Goal: Task Accomplishment & Management: Manage account settings

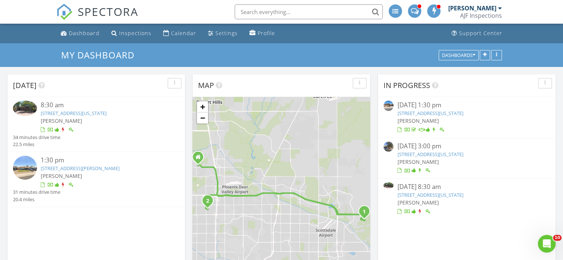
click at [82, 113] on link "[STREET_ADDRESS][US_STATE]" at bounding box center [74, 113] width 66 height 7
click at [107, 116] on link "[STREET_ADDRESS][US_STATE]" at bounding box center [74, 113] width 66 height 7
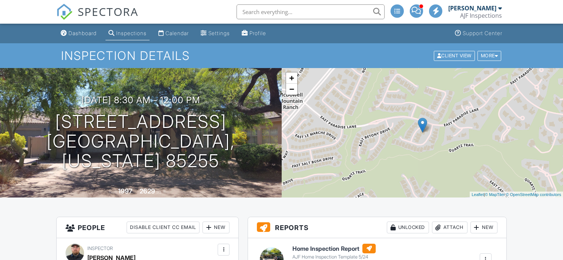
scroll to position [185, 0]
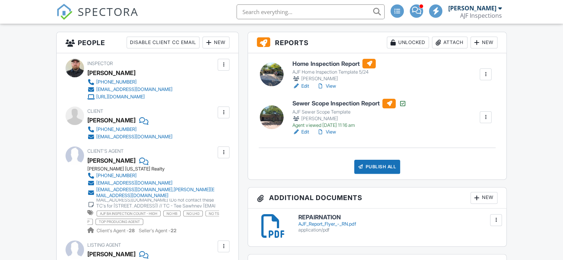
click at [333, 87] on link "View" at bounding box center [326, 86] width 19 height 7
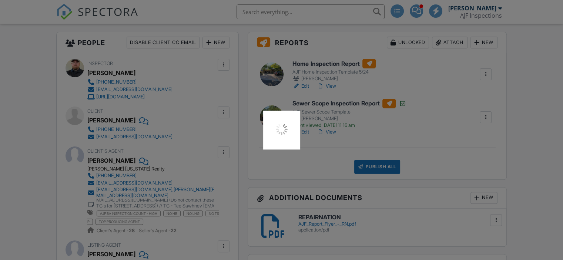
scroll to position [0, 0]
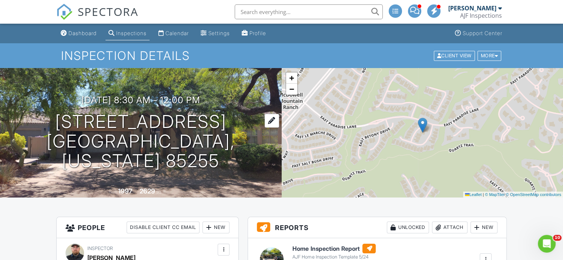
click at [140, 123] on h1 "16013 N 111th Pl Scottsdale, Arizona 85255" at bounding box center [141, 141] width 258 height 59
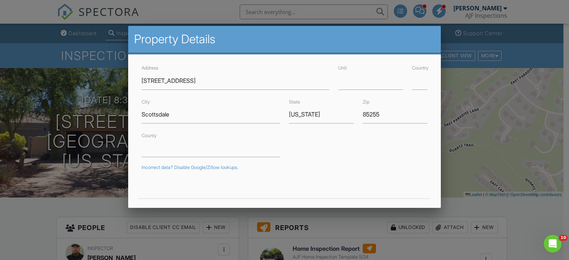
click at [19, 222] on div at bounding box center [284, 126] width 569 height 326
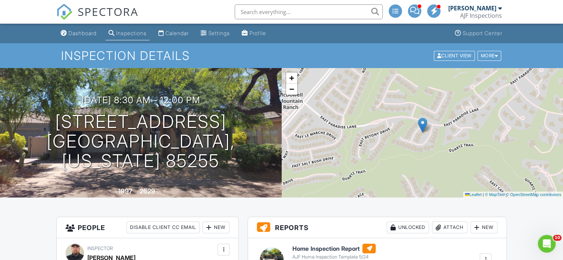
click at [456, 228] on div "Attach" at bounding box center [450, 228] width 36 height 12
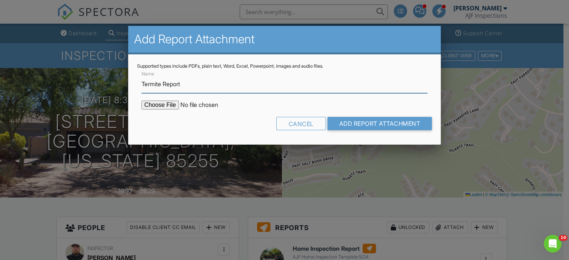
type input "Termite Report"
click at [160, 106] on input "file" at bounding box center [204, 105] width 126 height 9
type input "C:\fakepath\16013 N 111th Pl WDIIR Report.pdf"
click at [386, 130] on div "Cancel Add Report Attachment" at bounding box center [284, 126] width 295 height 19
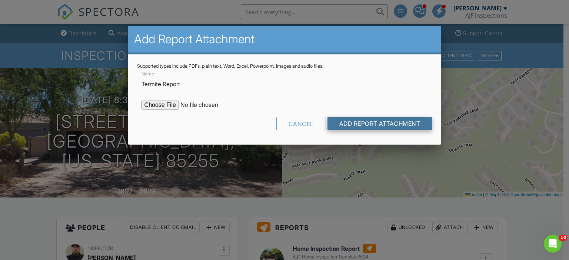
click at [387, 123] on input "Add Report Attachment" at bounding box center [379, 123] width 105 height 13
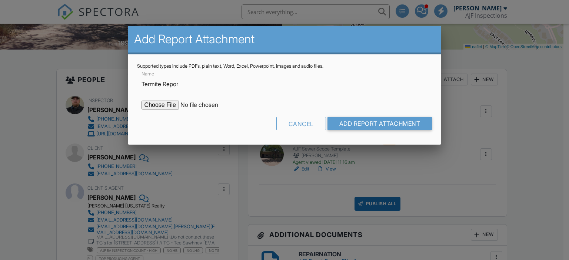
type input "Termite Report"
click at [156, 104] on input "file" at bounding box center [204, 105] width 126 height 9
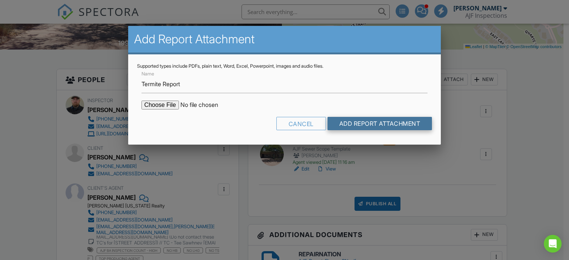
click at [413, 123] on input "Add Report Attachment" at bounding box center [379, 123] width 105 height 13
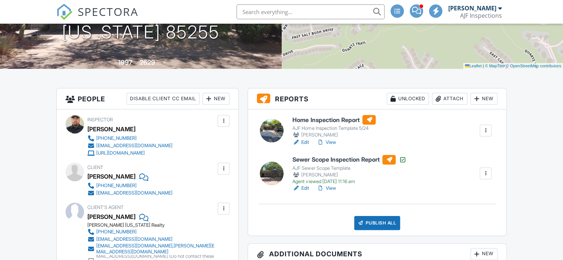
click at [448, 101] on div "Attach" at bounding box center [450, 99] width 36 height 12
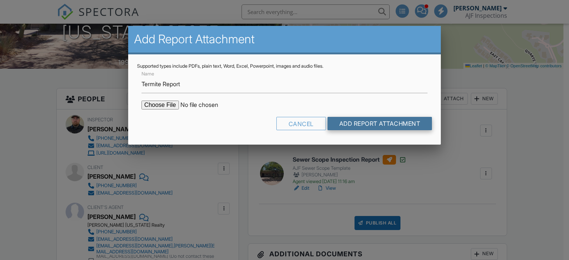
click at [365, 121] on input "Add Report Attachment" at bounding box center [379, 123] width 105 height 13
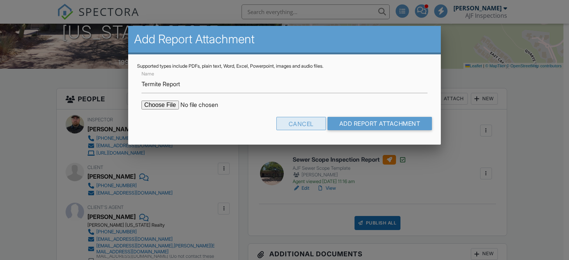
click at [294, 121] on div "Cancel" at bounding box center [301, 123] width 50 height 13
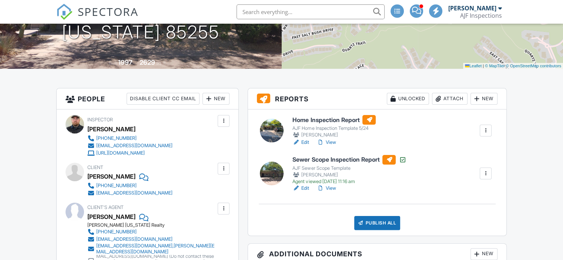
click at [440, 98] on div at bounding box center [438, 98] width 7 height 7
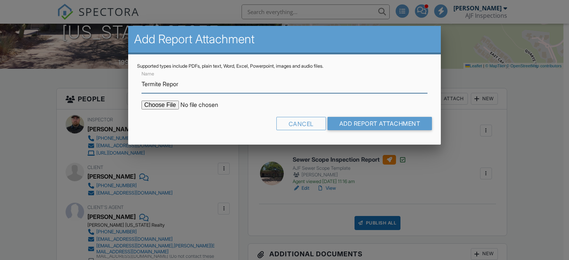
type input "Termite Report"
click at [156, 110] on form "Name Termite Report Cancel Add Report Attachment" at bounding box center [284, 102] width 295 height 67
click at [156, 106] on input "file" at bounding box center [204, 105] width 126 height 9
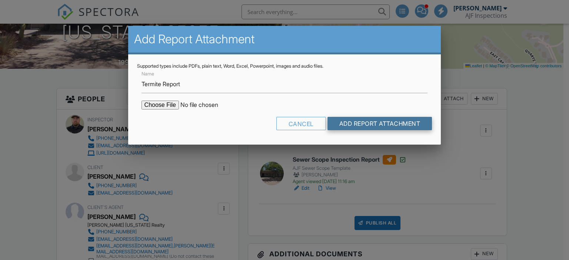
click at [346, 124] on input "Add Report Attachment" at bounding box center [379, 123] width 105 height 13
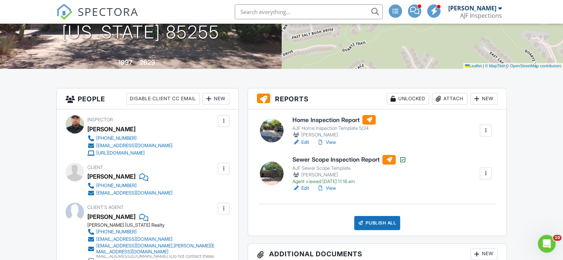
click at [459, 102] on div "Attach" at bounding box center [450, 99] width 36 height 12
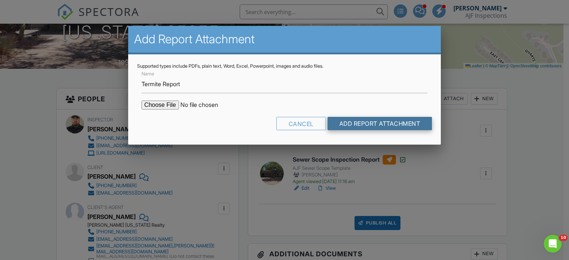
click at [351, 124] on input "Add Report Attachment" at bounding box center [379, 123] width 105 height 13
